Goal: Information Seeking & Learning: Check status

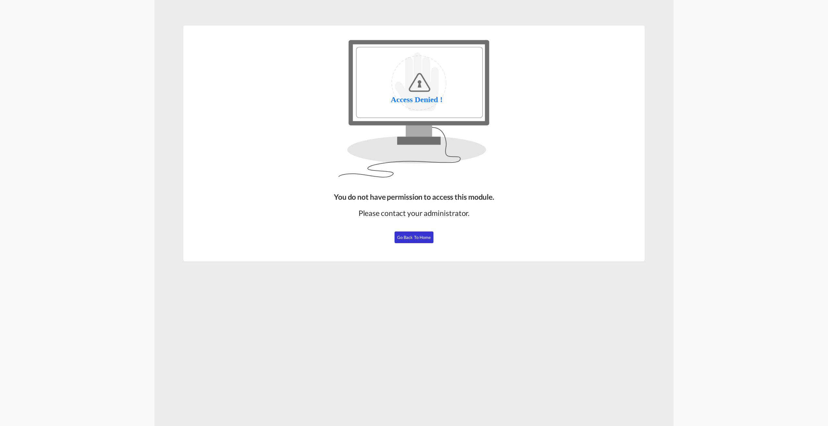
click at [407, 241] on button "Go Back to Home" at bounding box center [414, 238] width 39 height 12
